Goal: Task Accomplishment & Management: Use online tool/utility

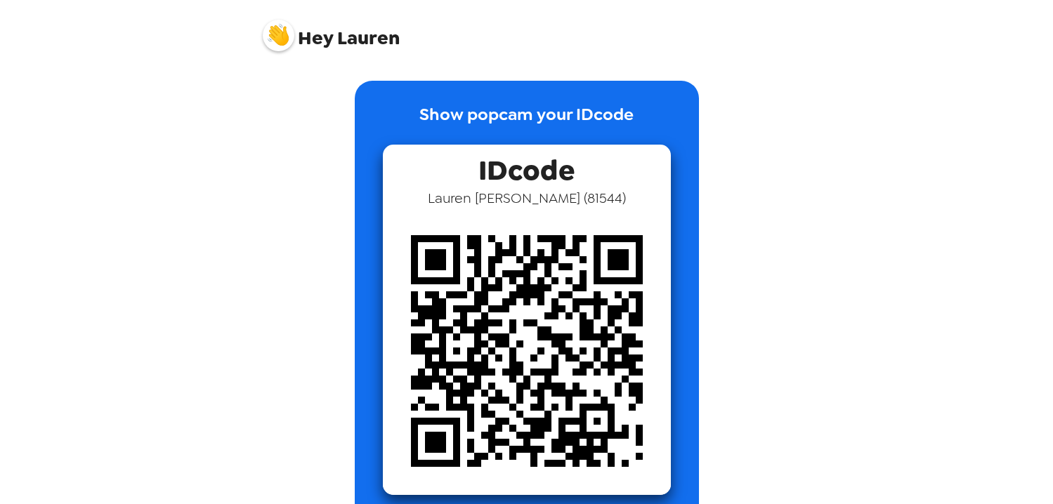
scroll to position [34, 0]
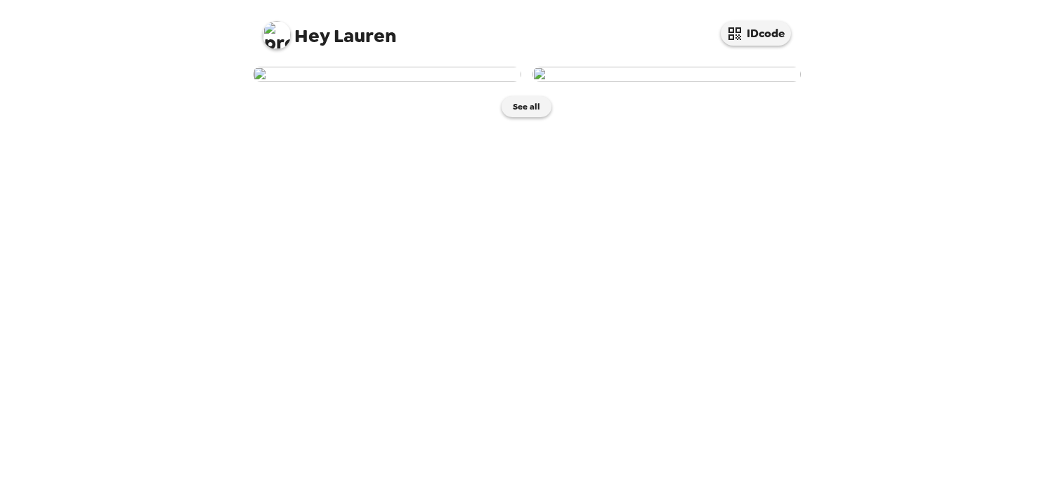
click at [383, 82] on img at bounding box center [387, 74] width 268 height 15
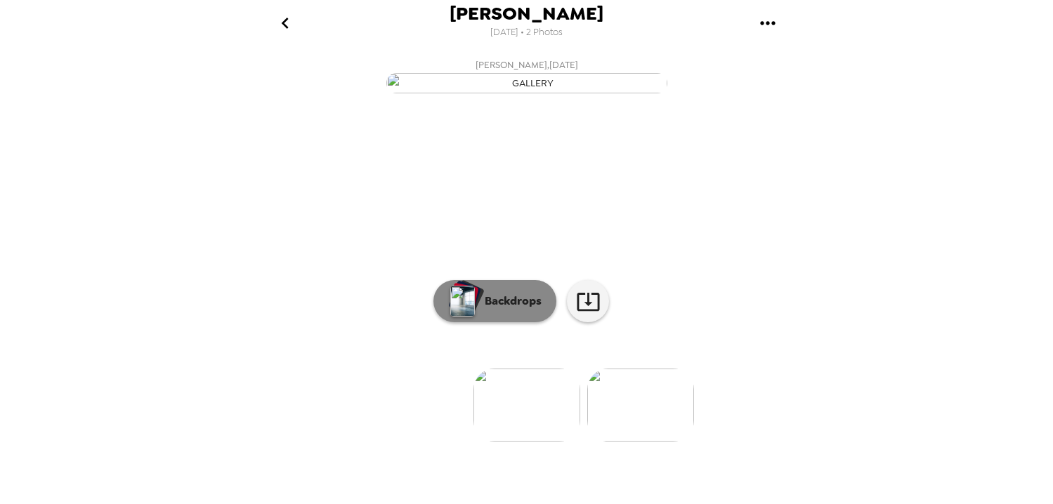
click at [505, 310] on p "Backdrops" at bounding box center [510, 301] width 64 height 17
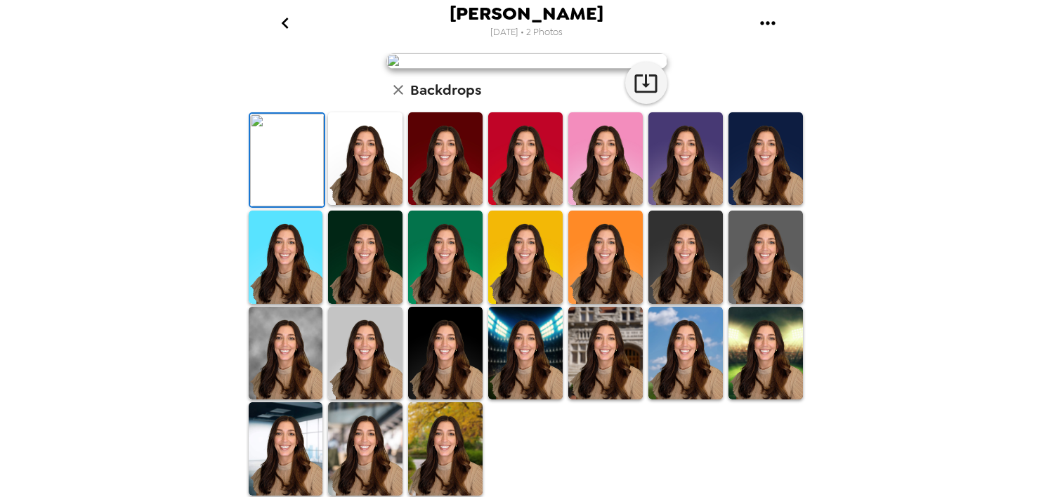
scroll to position [348, 0]
click at [365, 448] on img at bounding box center [365, 448] width 74 height 93
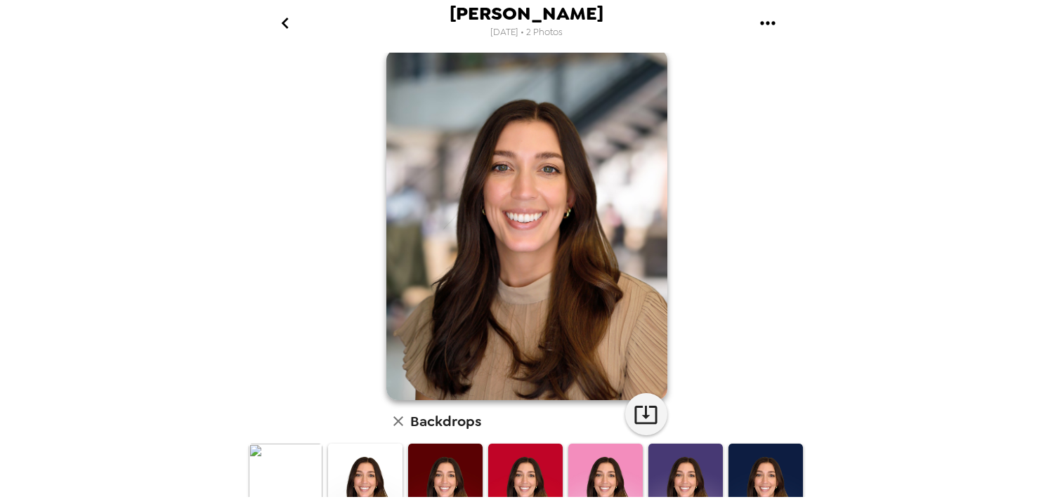
scroll to position [17, 0]
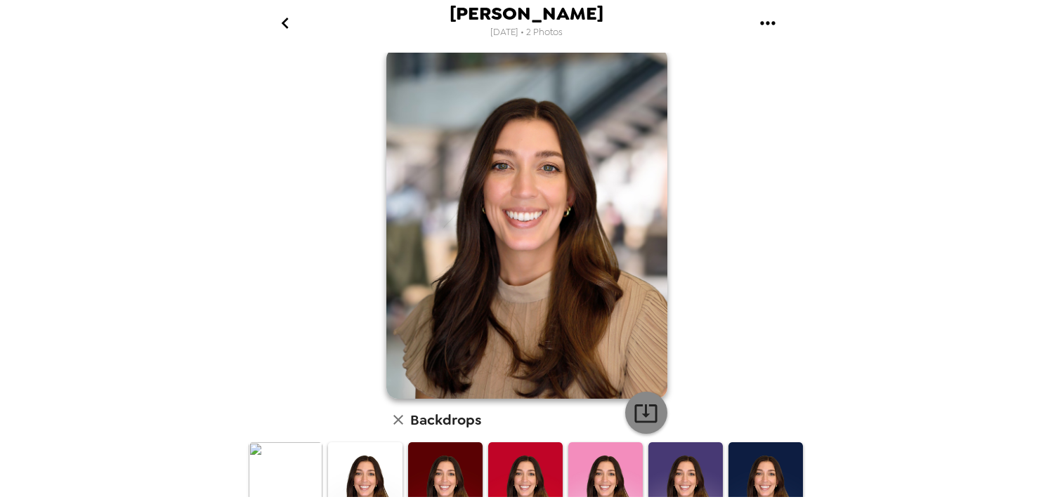
click at [644, 409] on icon "button" at bounding box center [645, 413] width 25 height 25
